Goal: Task Accomplishment & Management: Manage account settings

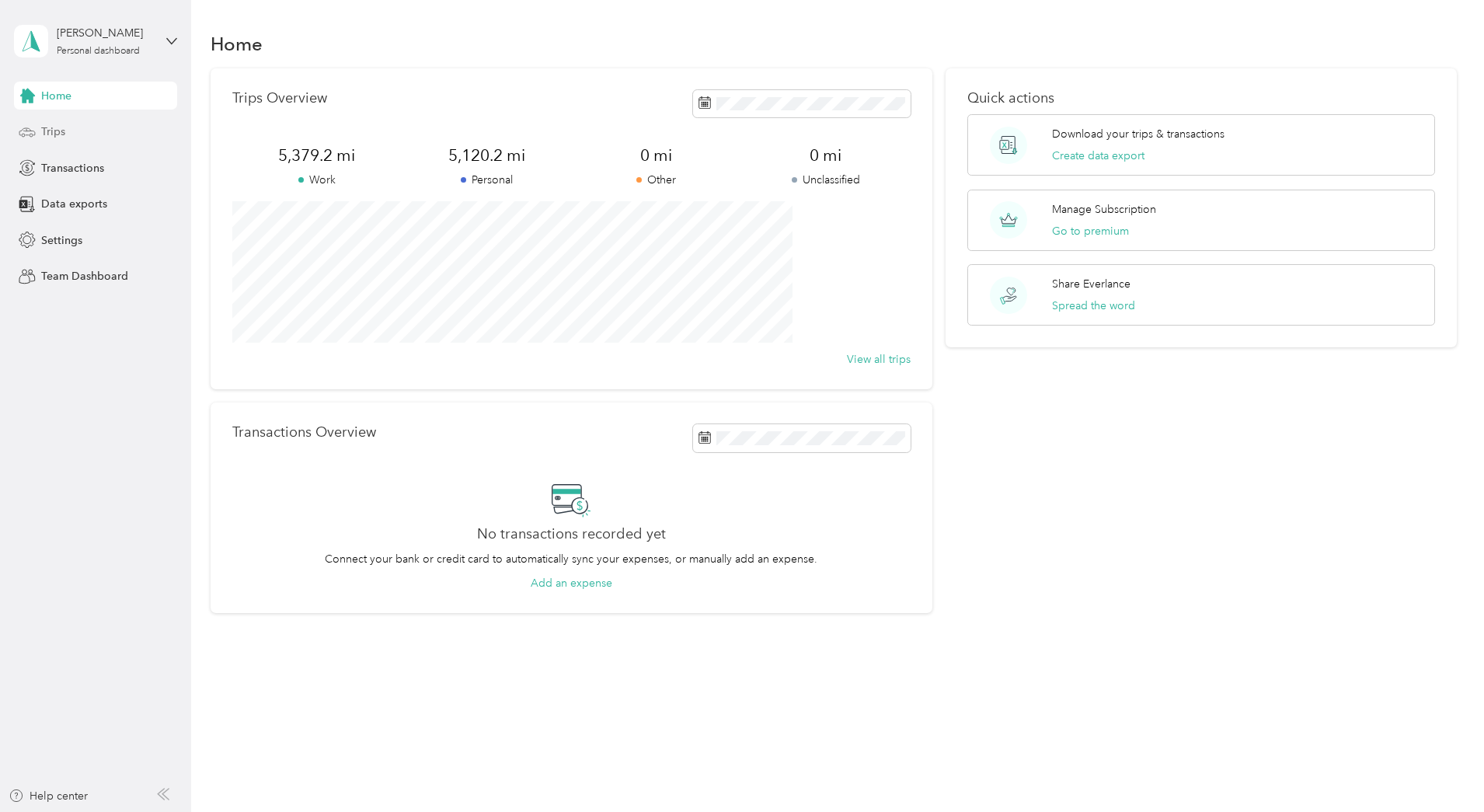
click at [49, 130] on span "Trips" at bounding box center [53, 132] width 24 height 17
